Goal: Task Accomplishment & Management: Use online tool/utility

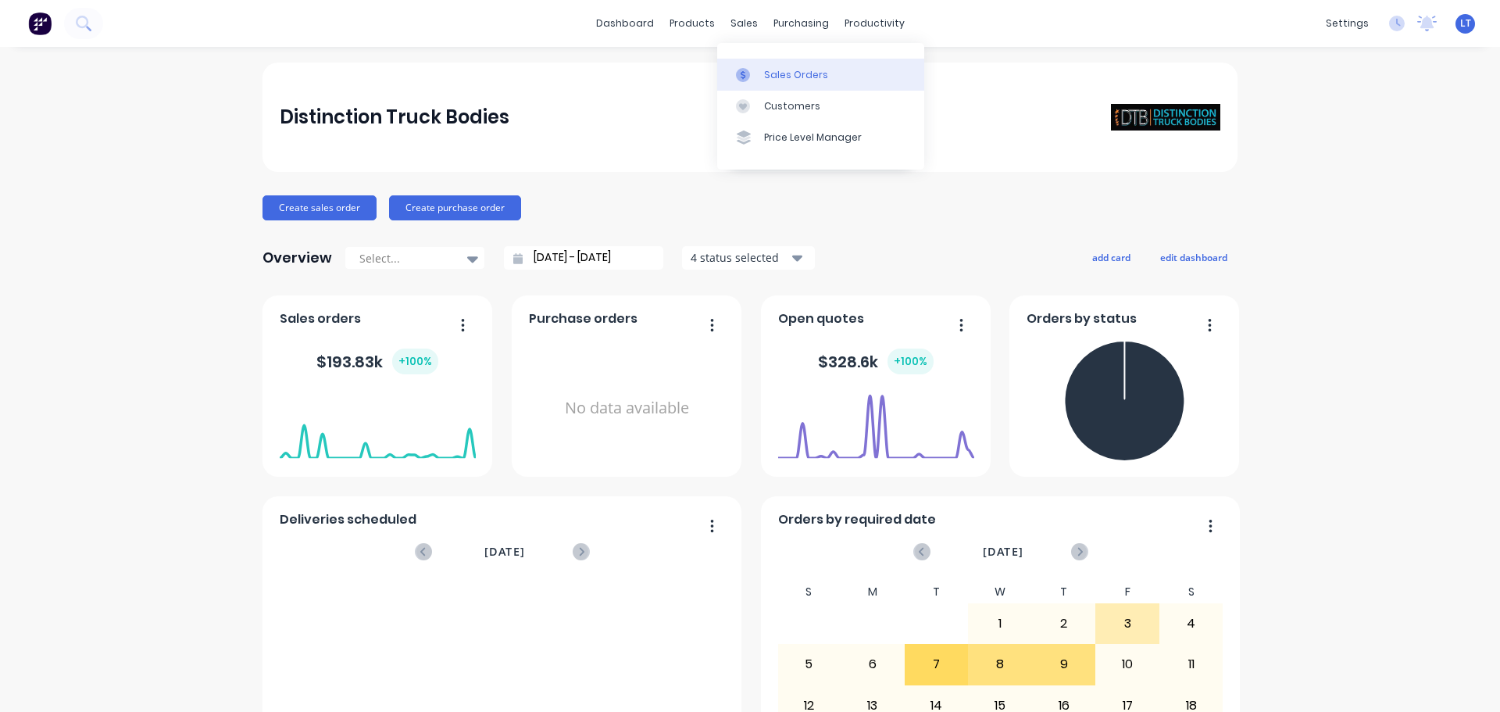
click at [765, 69] on div "Sales Orders" at bounding box center [796, 75] width 64 height 14
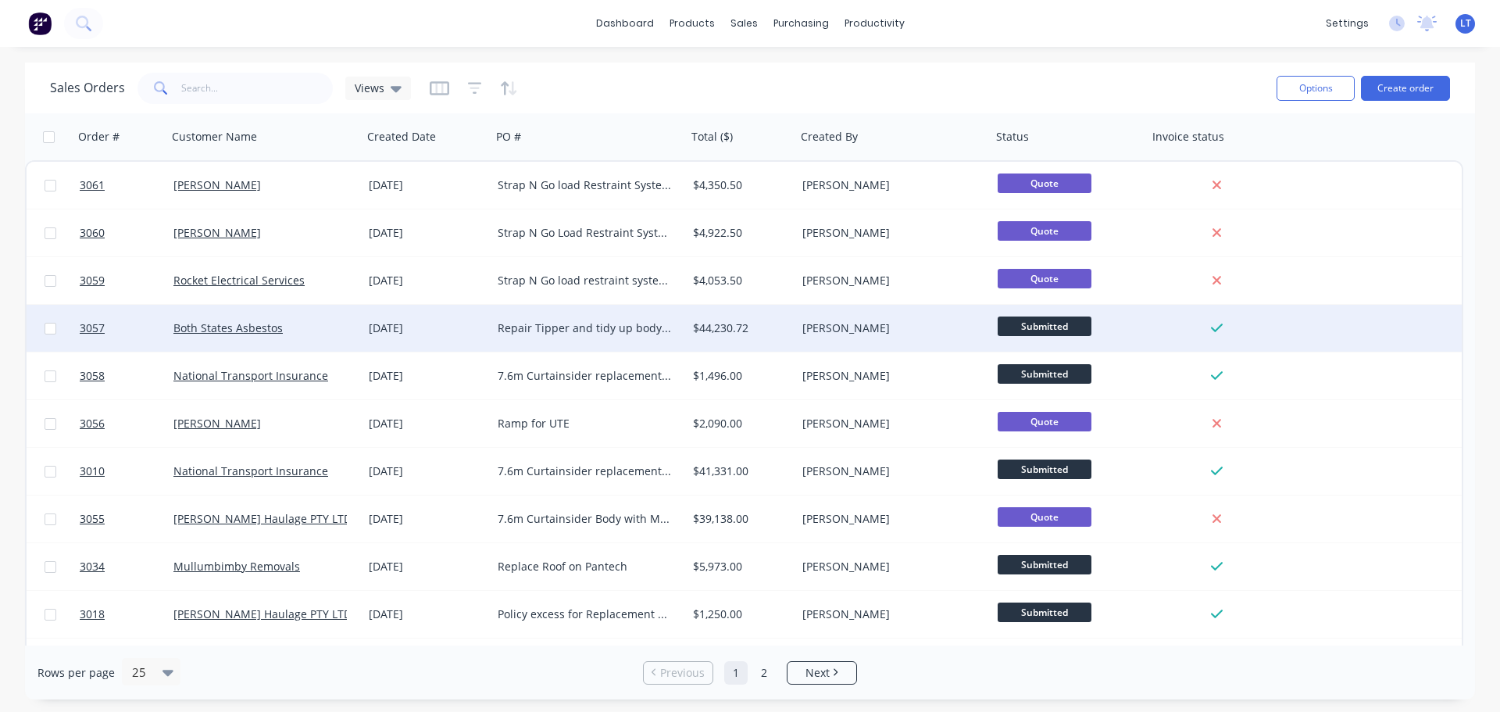
click at [469, 326] on div "[DATE]" at bounding box center [427, 328] width 116 height 16
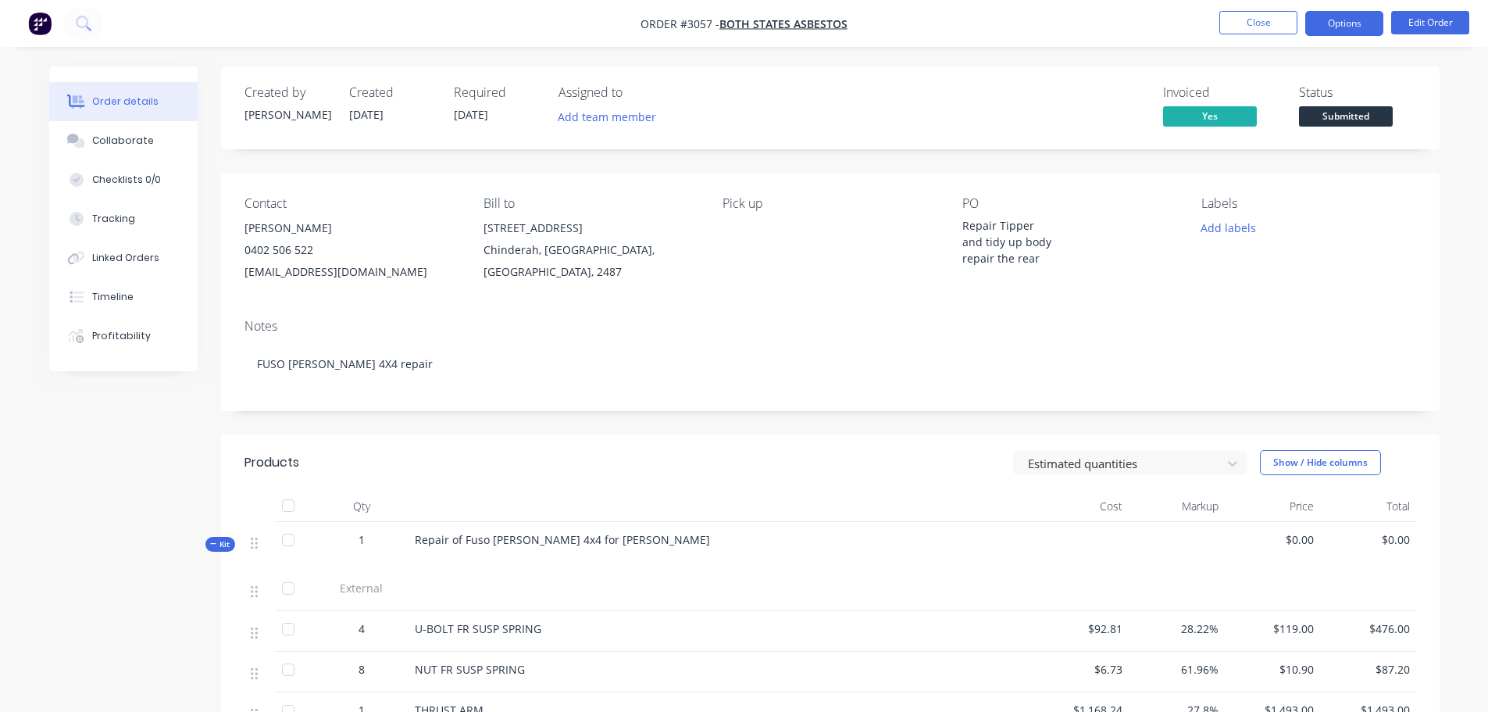
click at [1336, 21] on button "Options" at bounding box center [1344, 23] width 78 height 25
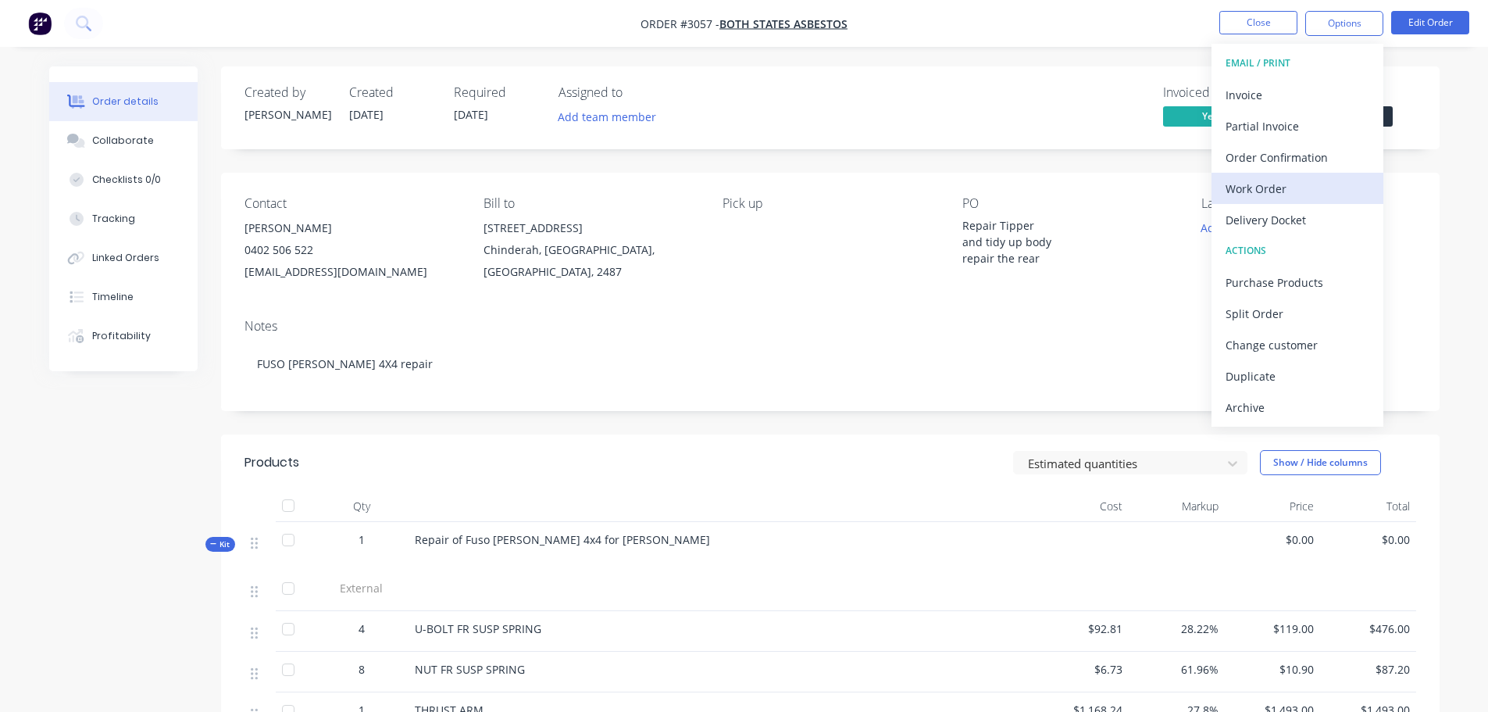
click at [1241, 184] on div "Work Order" at bounding box center [1298, 188] width 144 height 23
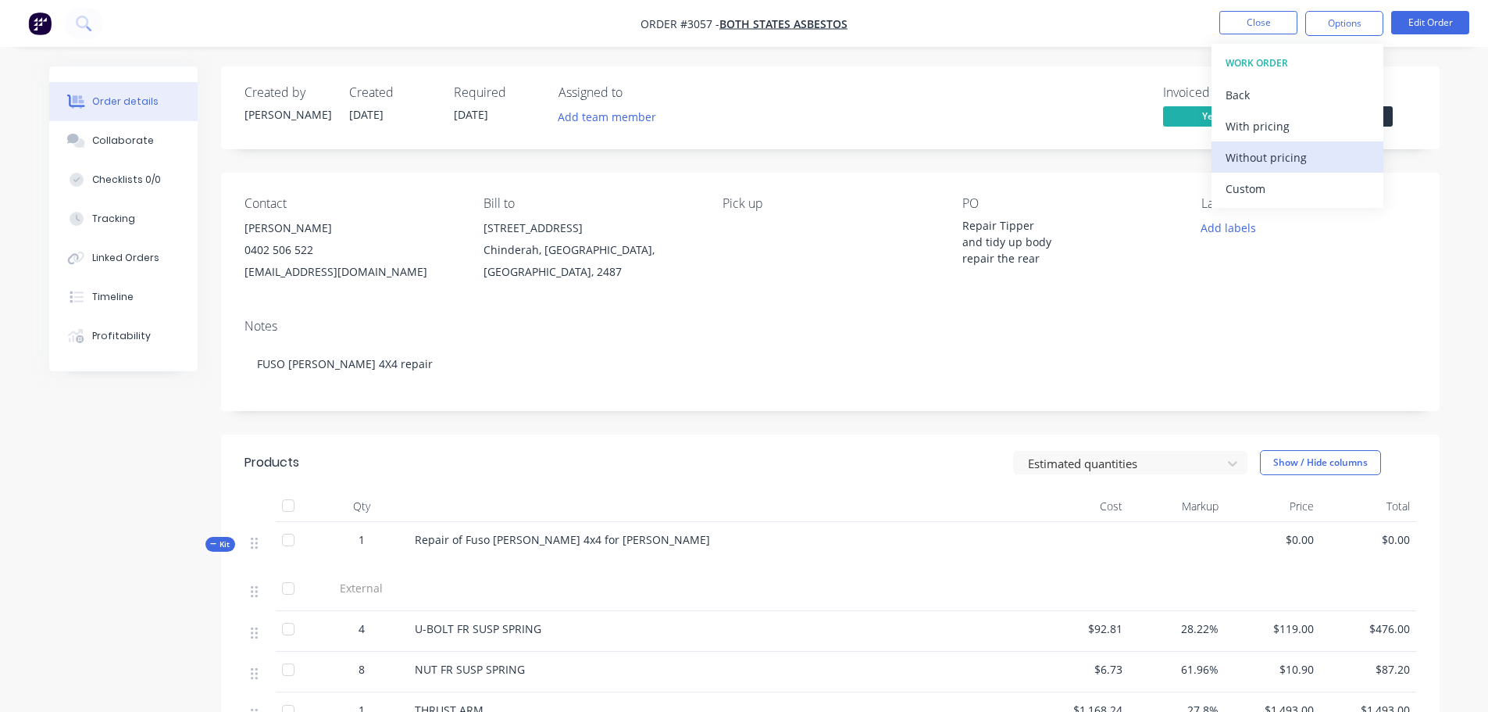
click at [1237, 155] on div "Without pricing" at bounding box center [1298, 157] width 144 height 23
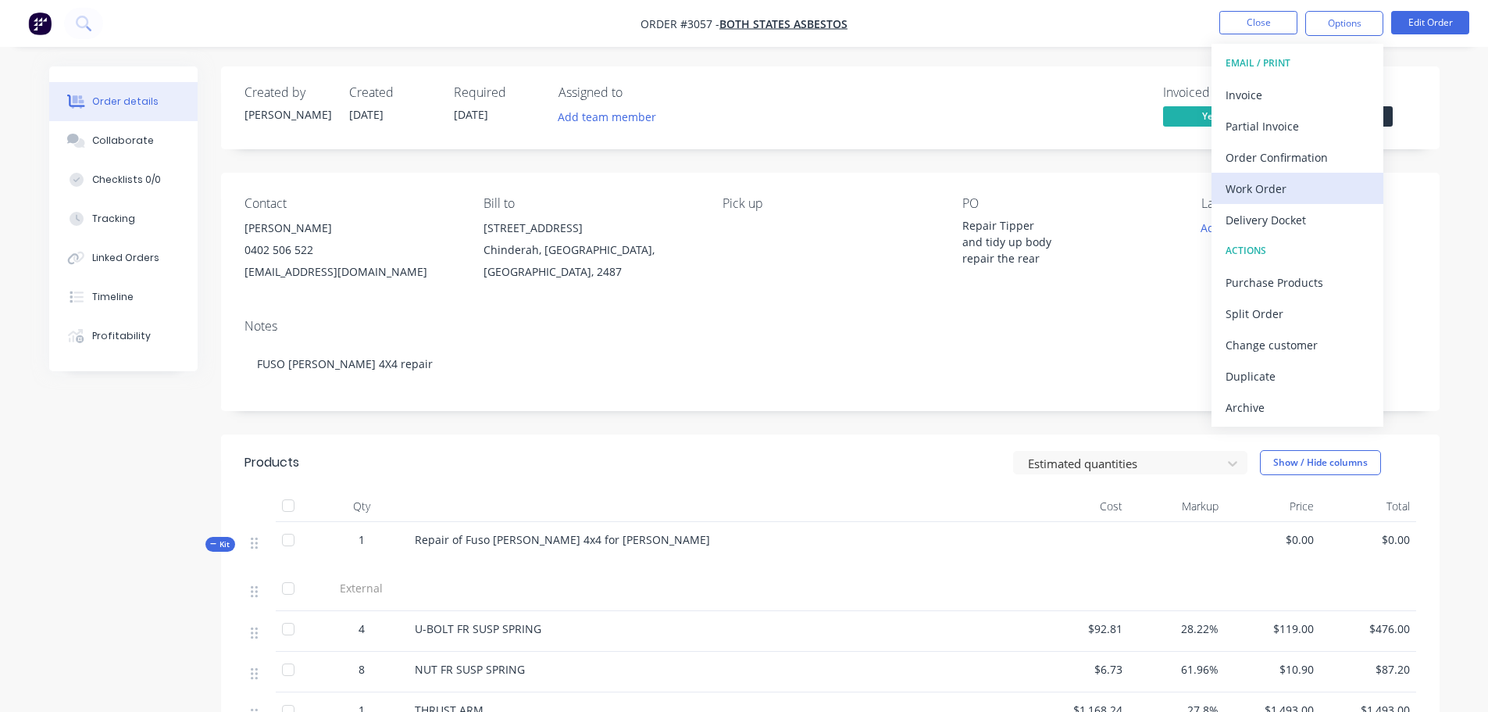
click at [1257, 187] on div "Work Order" at bounding box center [1298, 188] width 144 height 23
click at [1257, 187] on div "Custom" at bounding box center [1298, 188] width 144 height 23
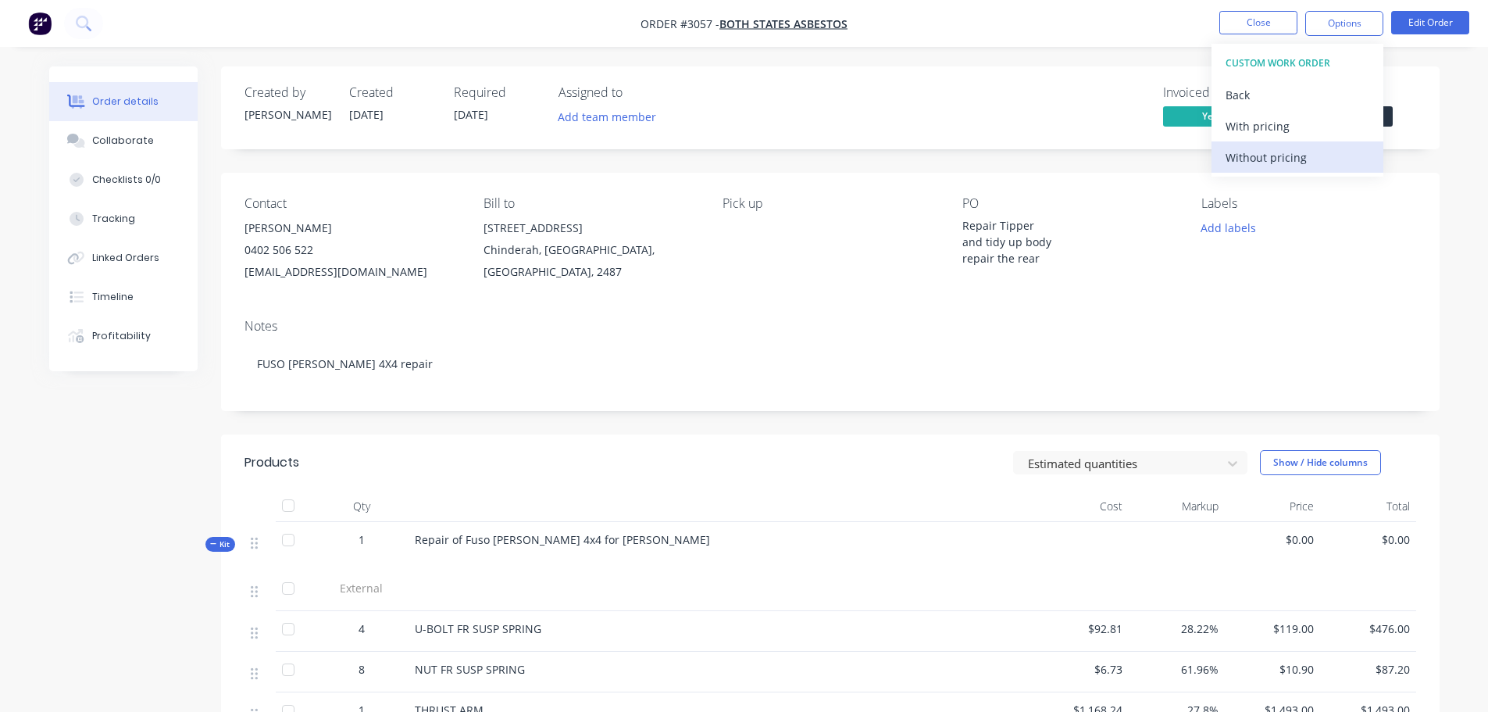
click at [1247, 159] on div "Without pricing" at bounding box center [1298, 157] width 144 height 23
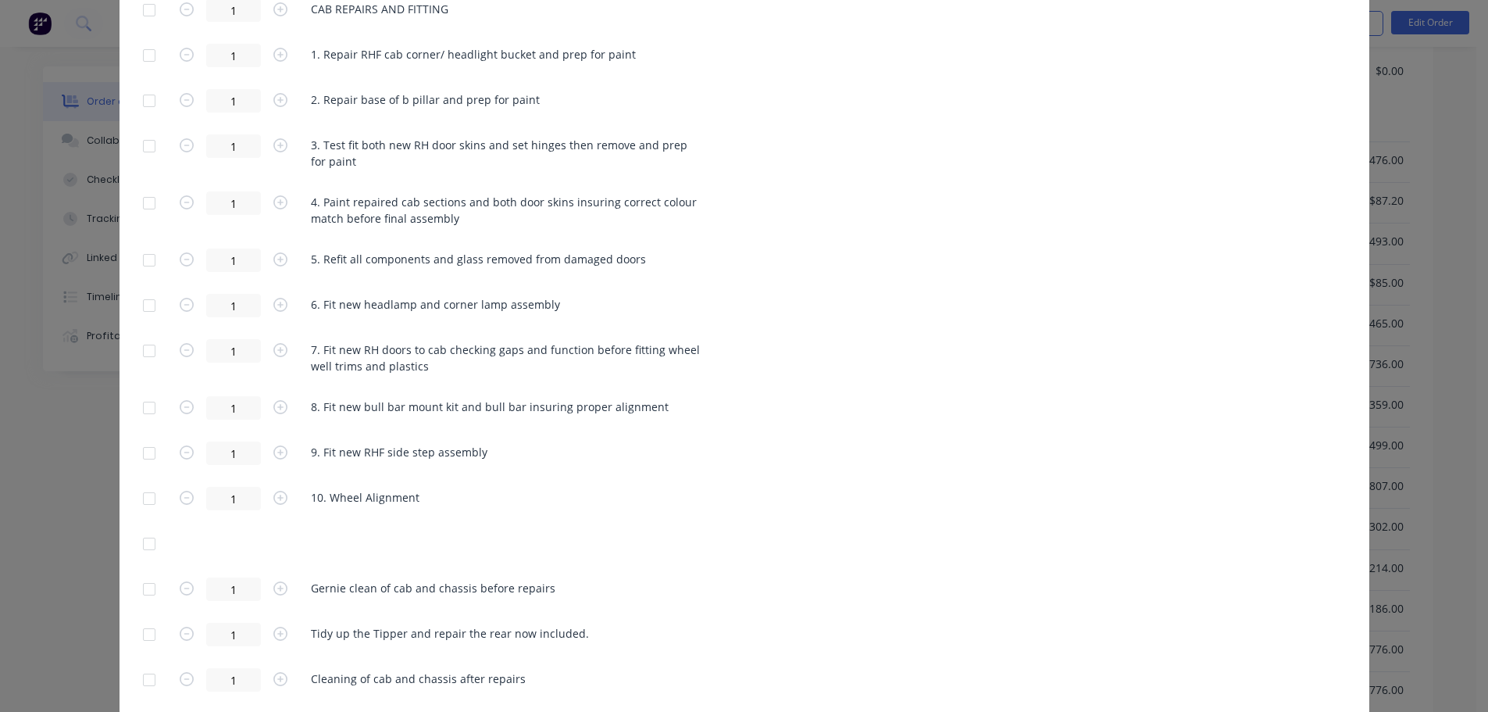
scroll to position [3201, 0]
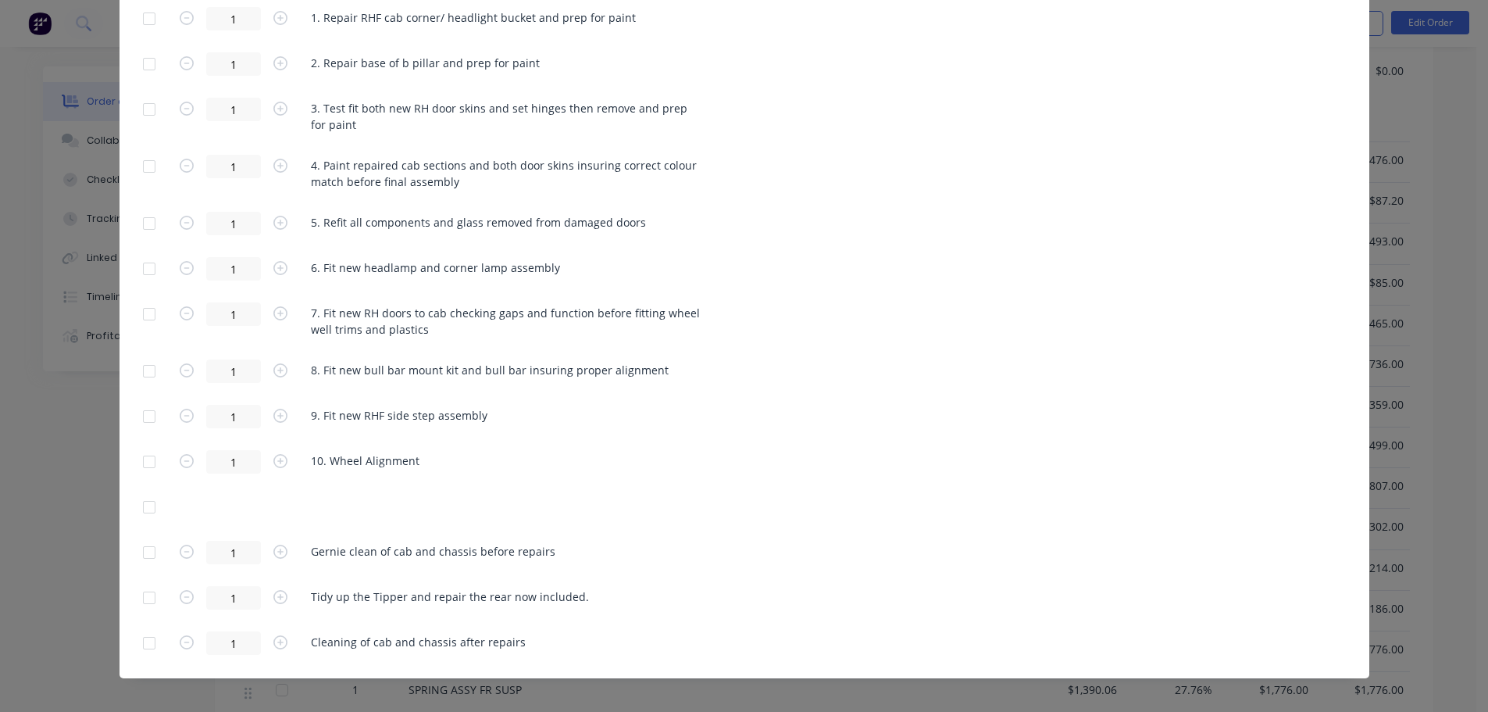
click at [579, 586] on div "1 Tidy up the Tipper and repair the rear now included." at bounding box center [744, 597] width 1203 height 23
click at [573, 586] on div "1 Tidy up the Tipper and repair the rear now included." at bounding box center [744, 597] width 1203 height 23
click at [504, 588] on span "Tidy up the Tipper and repair the rear now included." at bounding box center [450, 596] width 278 height 16
click at [441, 588] on span "Tidy up the Tipper and repair the rear now included." at bounding box center [450, 596] width 278 height 16
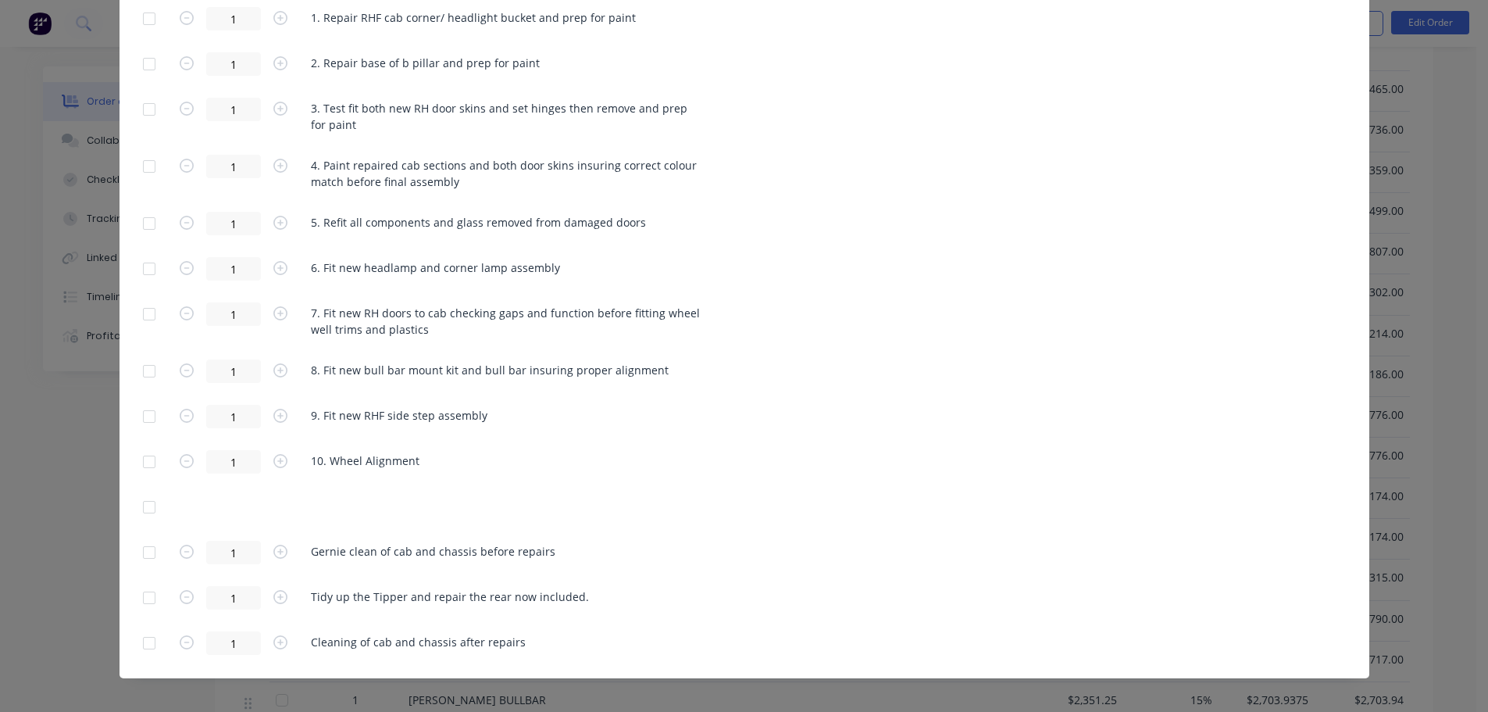
click at [522, 631] on div "1 Cleaning of cab and chassis after repairs" at bounding box center [744, 642] width 1203 height 23
click at [451, 633] on span "Cleaning of cab and chassis after repairs" at bounding box center [418, 641] width 215 height 16
click at [357, 633] on span "Cleaning of cab and chassis after repairs" at bounding box center [418, 641] width 215 height 16
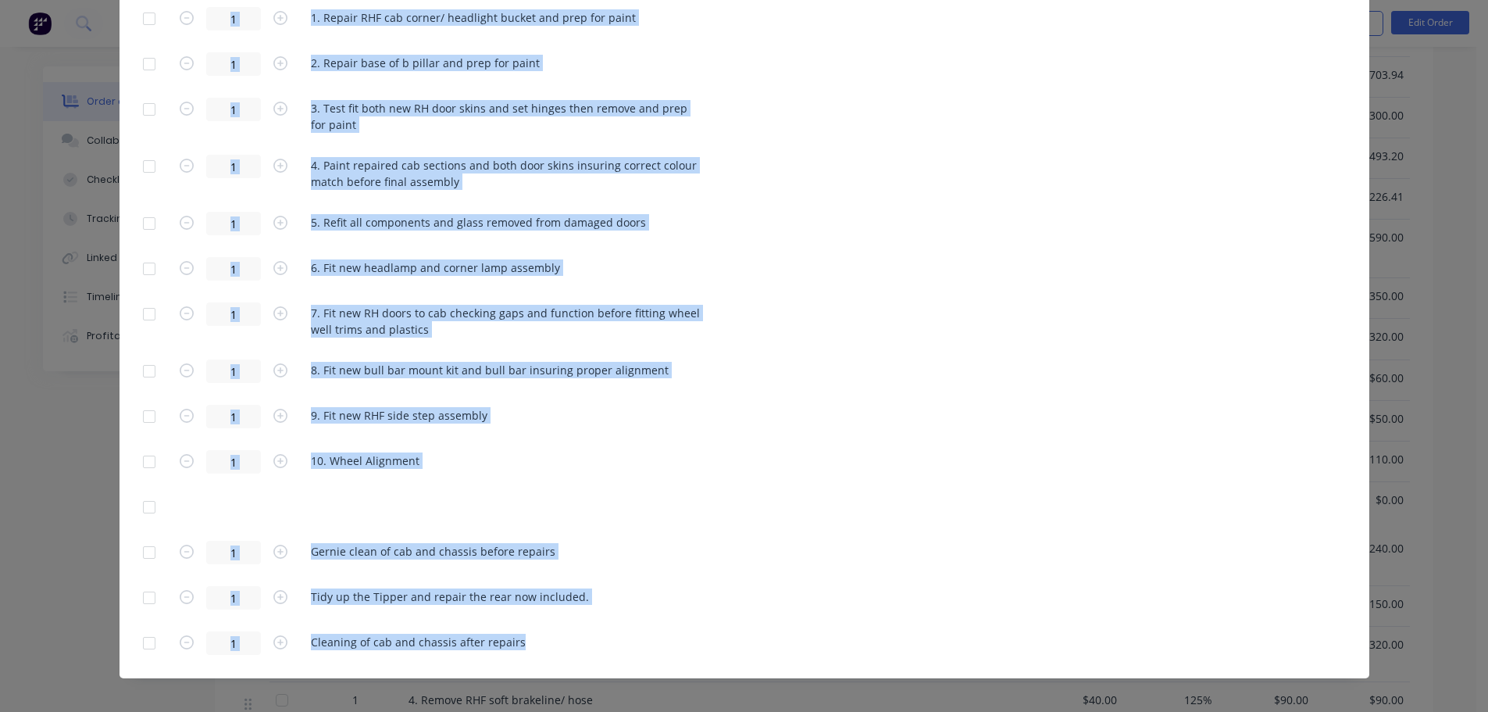
drag, startPoint x: 157, startPoint y: 86, endPoint x: 591, endPoint y: 635, distance: 699.6
copy div "Repair of Fuso [PERSON_NAME] 4x4 for [PERSON_NAME] U-BOLT FR SUSP SPRING NUT FR…"
